Goal: Navigation & Orientation: Locate item on page

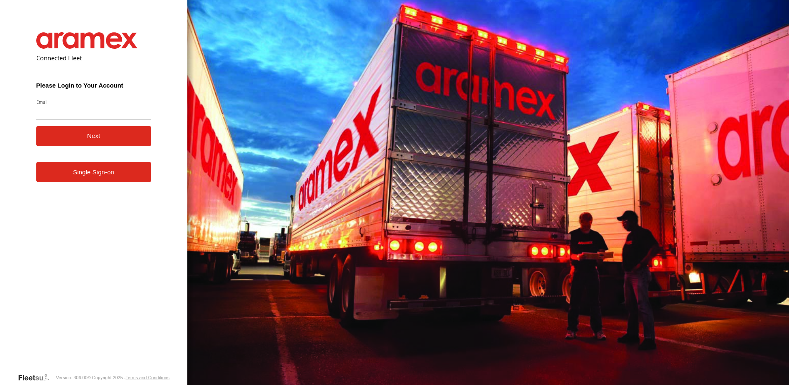
click at [85, 189] on form "Connected Fleet Please Login to Your Account Email Enter a valid login email ad…" at bounding box center [94, 196] width 140 height 352
drag, startPoint x: 91, startPoint y: 182, endPoint x: 96, endPoint y: 177, distance: 7.3
click at [92, 182] on link "Single Sign-on" at bounding box center [93, 172] width 115 height 20
click at [98, 176] on link "Single Sign-on" at bounding box center [93, 172] width 115 height 20
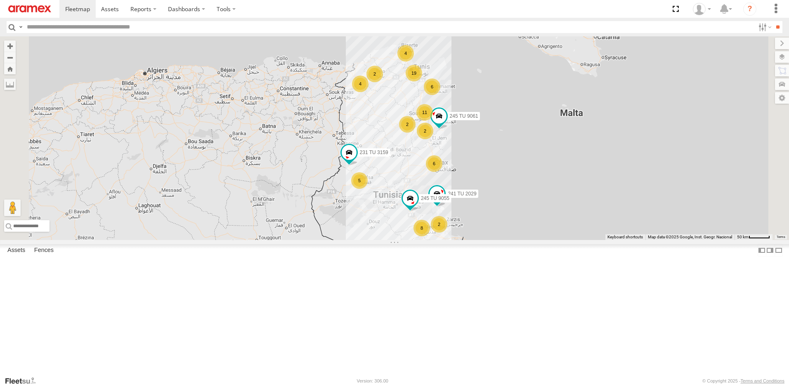
click at [442, 172] on div "6" at bounding box center [434, 163] width 17 height 17
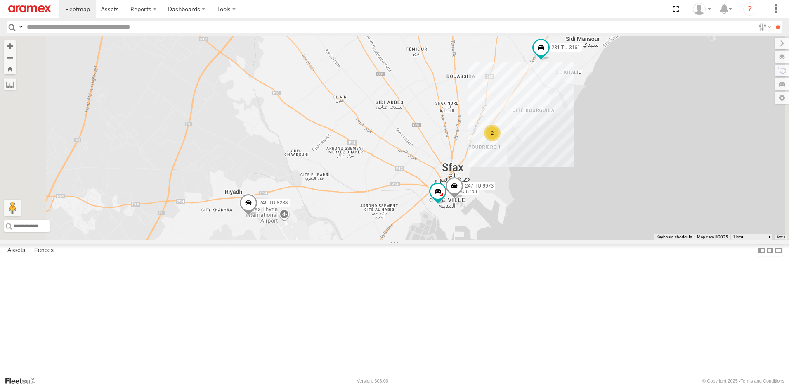
click at [258, 216] on span at bounding box center [248, 205] width 18 height 22
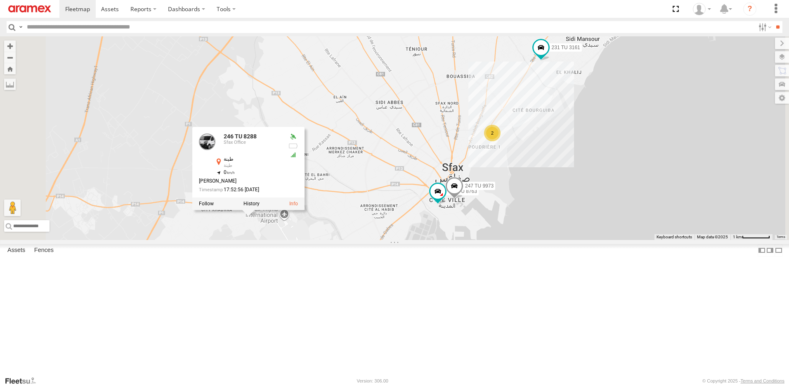
drag, startPoint x: 414, startPoint y: 335, endPoint x: 428, endPoint y: 331, distance: 14.2
click at [415, 240] on div "241 TU 2029 231 TU 3159 245 TU 9061 245 TU 9055 231 TU 3161 246 TU 8288 2 241 T…" at bounding box center [394, 137] width 789 height 203
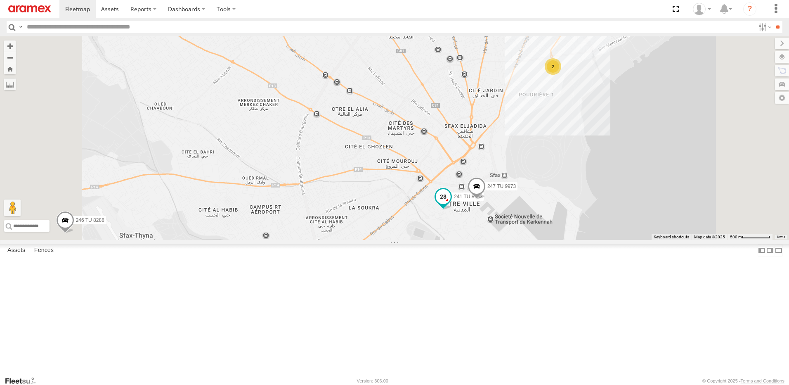
click at [451, 204] on span at bounding box center [443, 196] width 15 height 15
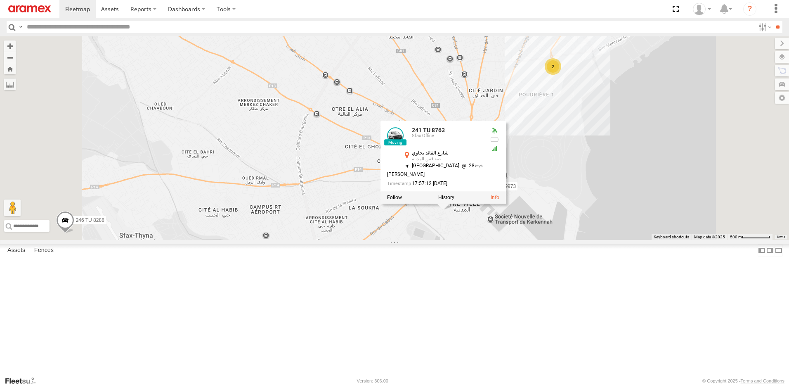
click at [571, 240] on div "241 TU 2029 231 TU 3159 245 TU 9061 245 TU 9055 231 TU 3161 246 TU 8288 241 TU …" at bounding box center [394, 137] width 789 height 203
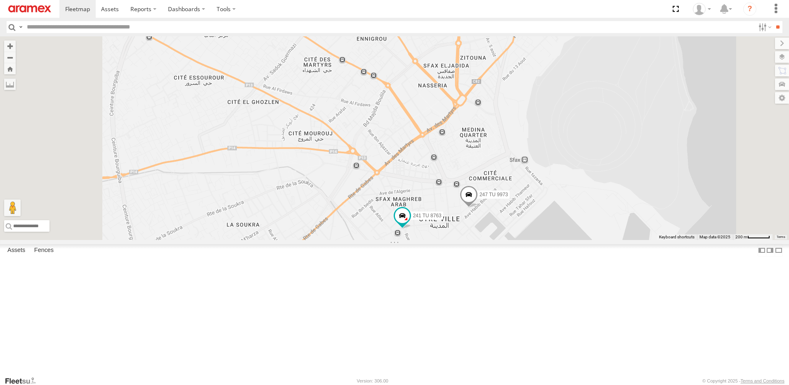
click at [478, 208] on span at bounding box center [469, 196] width 18 height 22
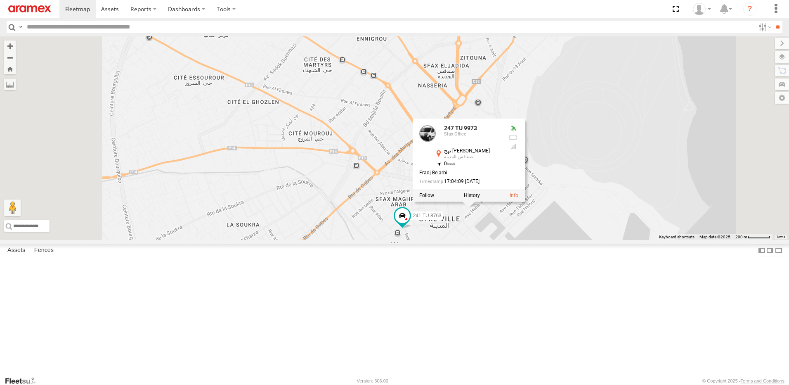
click at [503, 240] on div "241 TU 2029 231 TU 3159 245 TU 9061 245 TU 9055 231 TU 3161 246 TU 8288 241 TU …" at bounding box center [394, 137] width 789 height 203
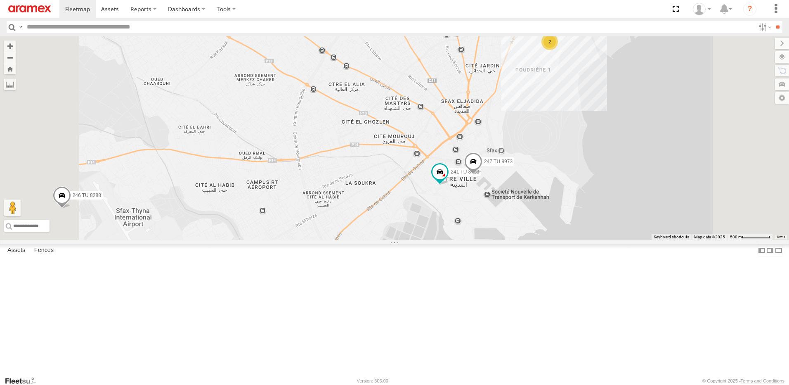
drag, startPoint x: 594, startPoint y: 176, endPoint x: 569, endPoint y: 232, distance: 60.9
click at [569, 230] on div "241 TU 2029 231 TU 3159 245 TU 9061 245 TU 9055 231 TU 3161 246 TU 8288 241 TU …" at bounding box center [394, 137] width 789 height 203
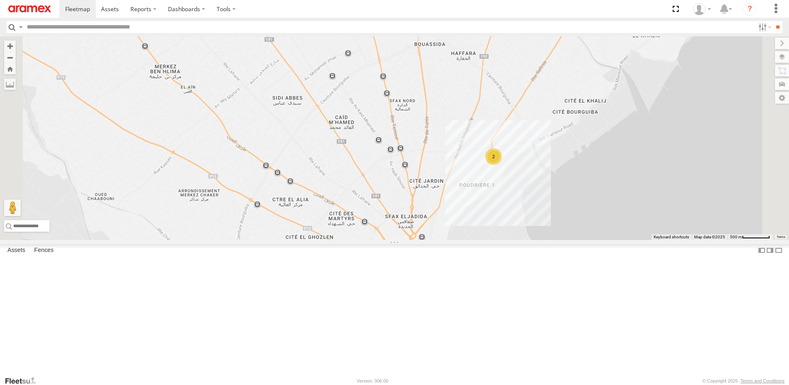
click at [598, 7] on span at bounding box center [590, -1] width 15 height 15
click at [675, 123] on div "241 TU 2029 231 TU 3159 245 TU 9061 245 TU 9055 231 TU 3161 246 TU 8288 241 TU …" at bounding box center [394, 137] width 789 height 203
